Goal: Check status

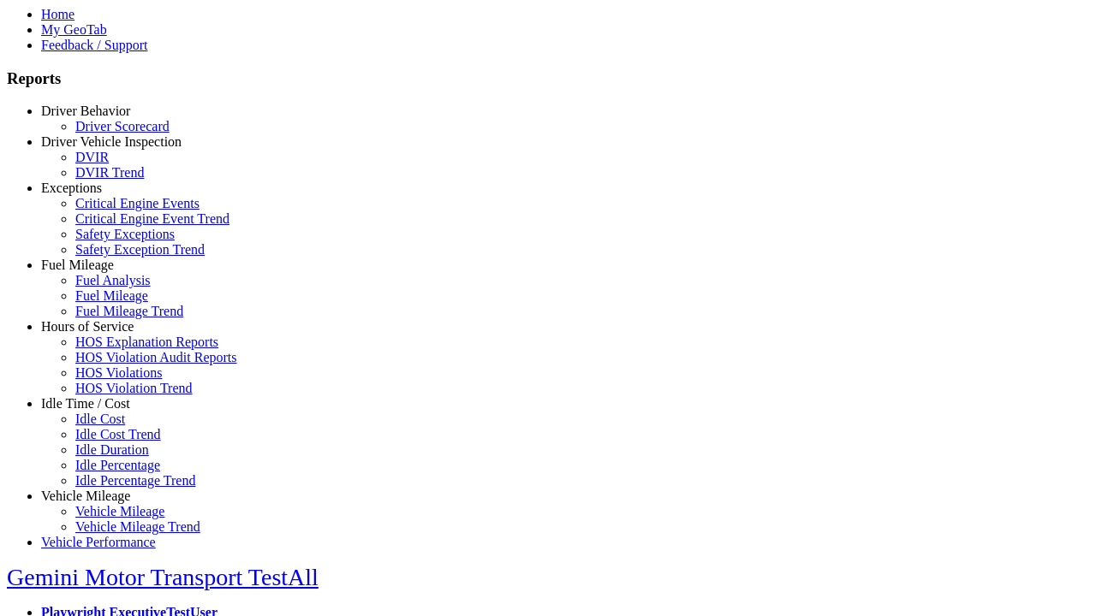
click at [98, 334] on link "Hours of Service" at bounding box center [87, 326] width 92 height 15
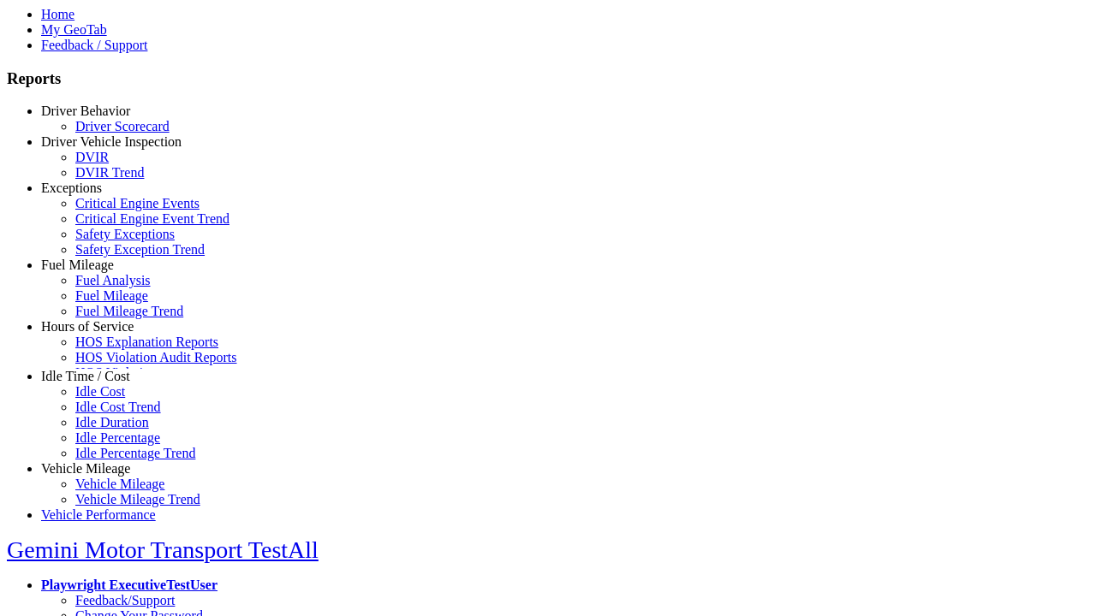
click at [111, 349] on link "HOS Explanation Reports" at bounding box center [146, 342] width 143 height 15
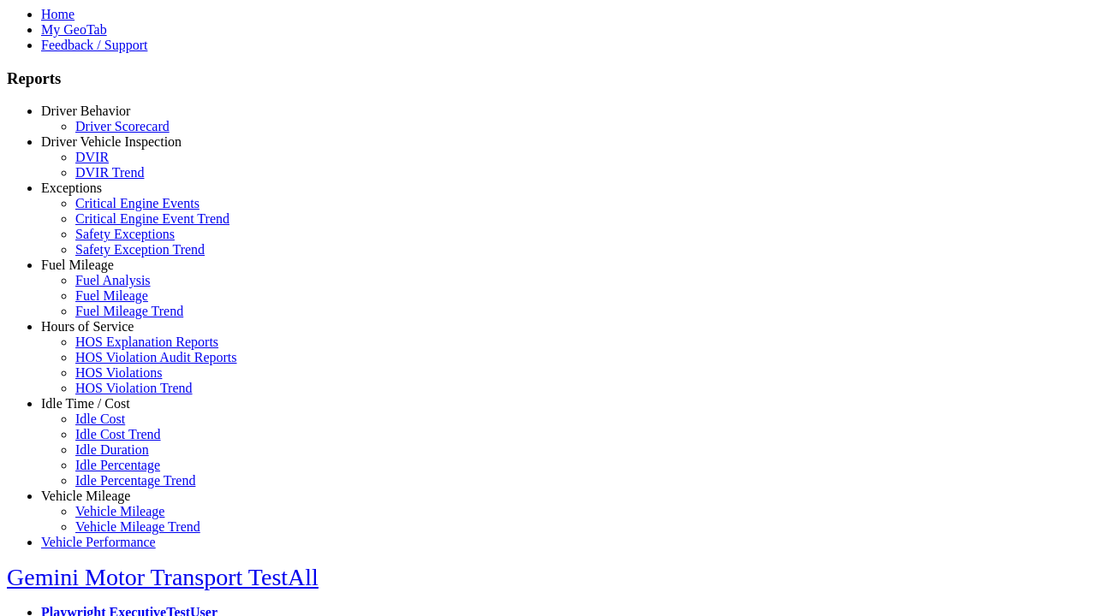
type input "**********"
